Goal: Book appointment/travel/reservation

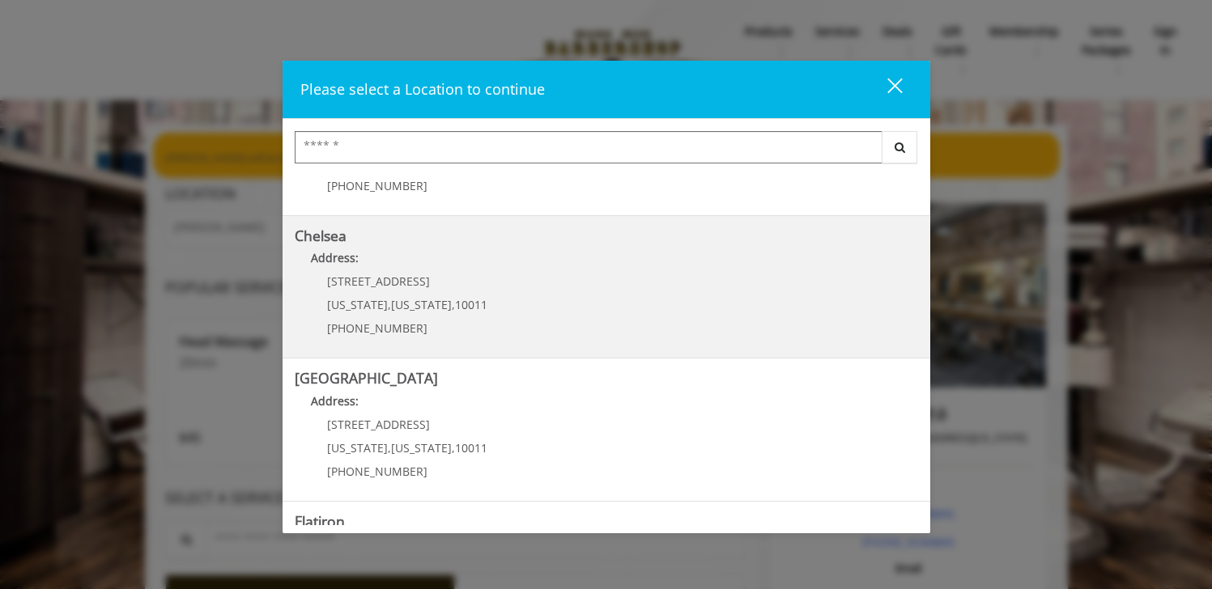
scroll to position [130, 0]
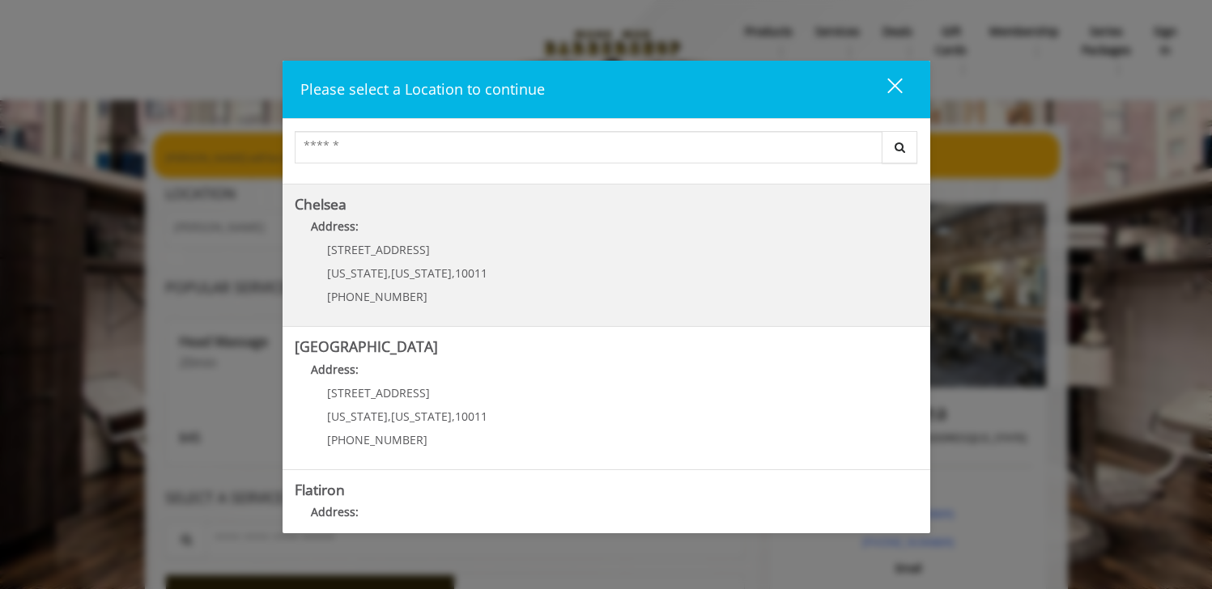
click at [491, 294] on link "Chelsea Address: 169/170 W 23rd St New York , New York , 10011 (917) 639-3902" at bounding box center [606, 256] width 623 height 118
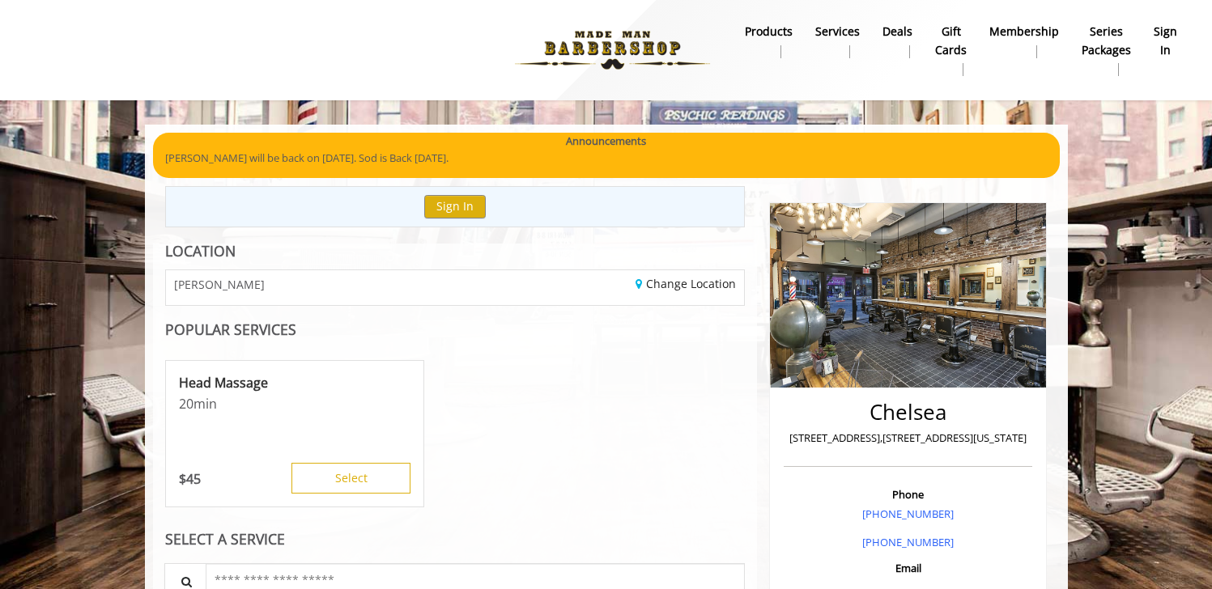
scroll to position [7, 0]
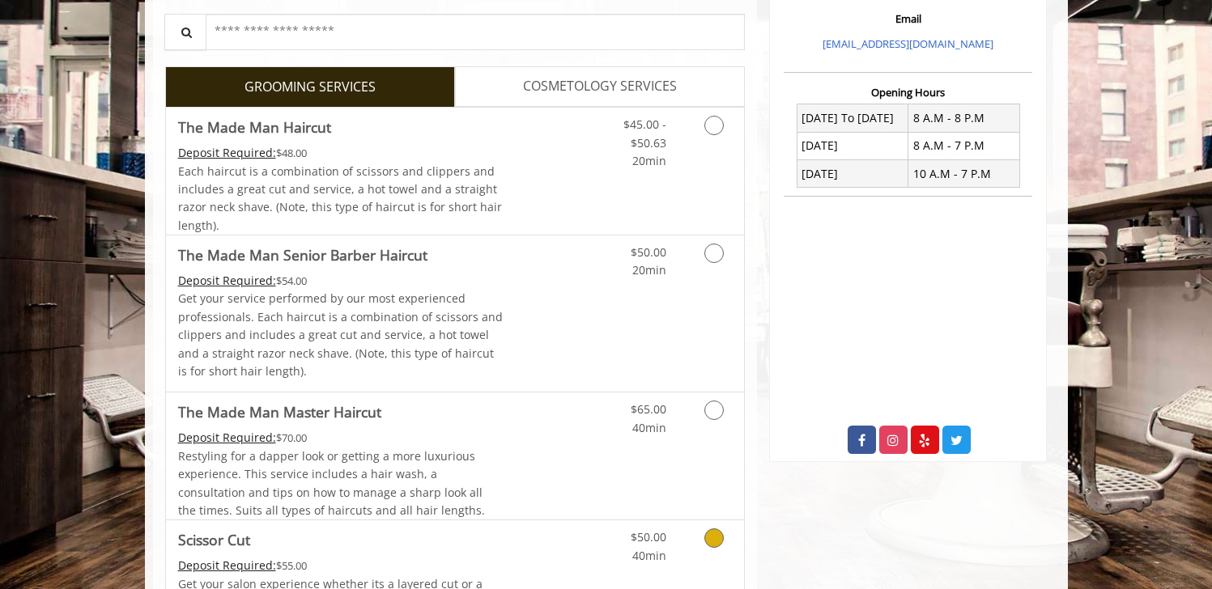
scroll to position [520, 0]
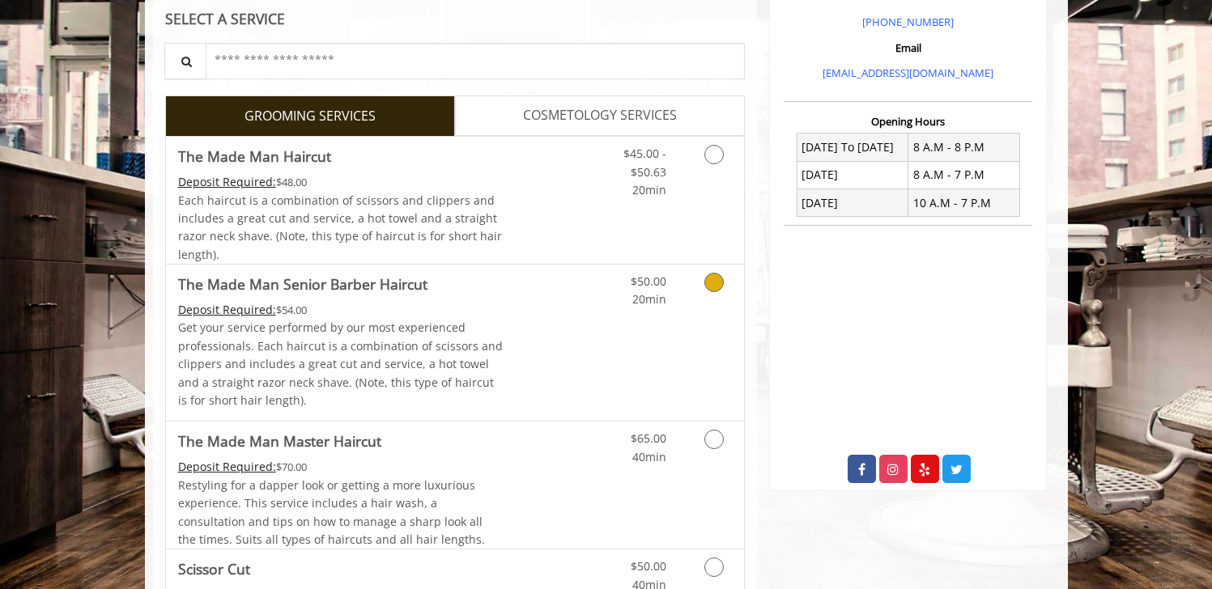
click at [710, 287] on icon "Grooming services" at bounding box center [713, 282] width 19 height 19
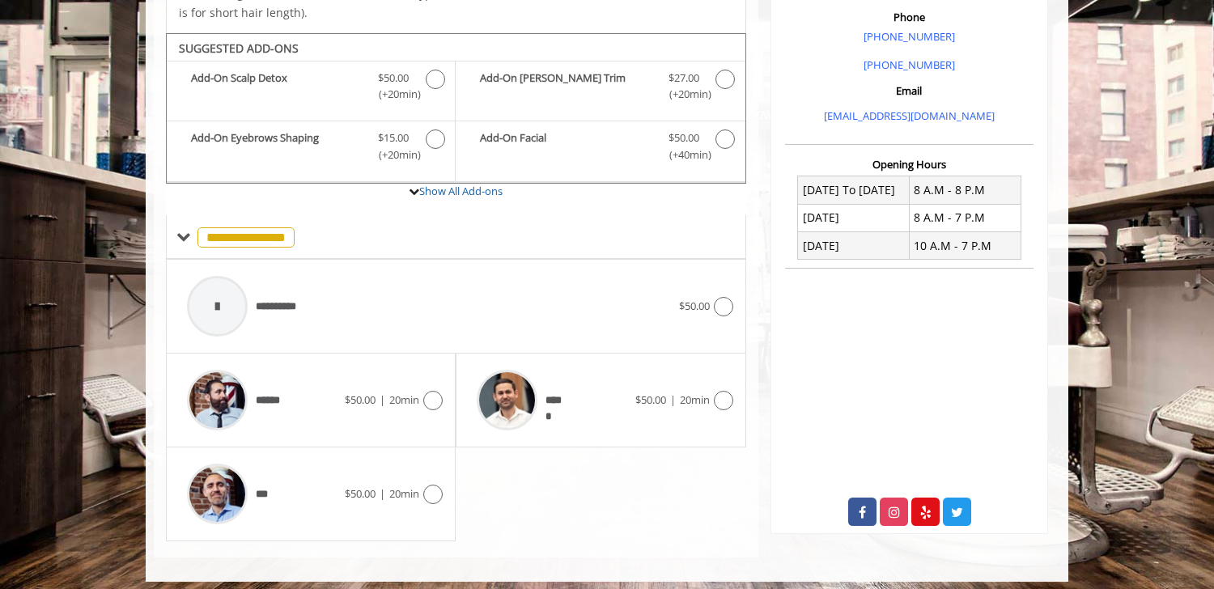
scroll to position [486, 0]
